Goal: Task Accomplishment & Management: Manage account settings

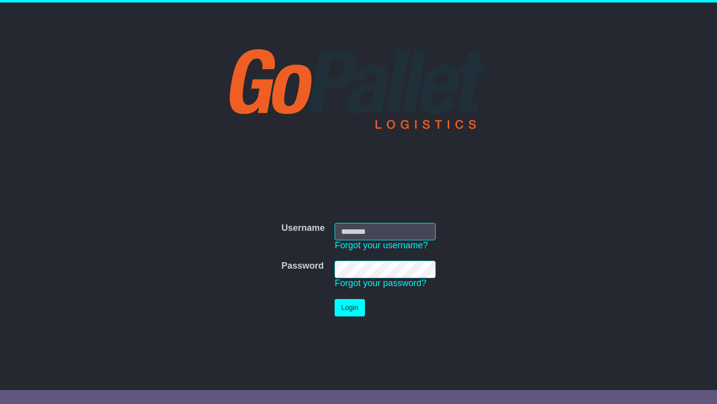
click at [310, 86] on img at bounding box center [358, 88] width 270 height 85
click at [369, 235] on input "Username" at bounding box center [384, 231] width 101 height 17
type input "****"
